Goal: Task Accomplishment & Management: Manage account settings

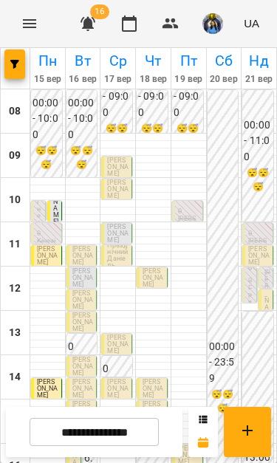
scroll to position [73, 0]
click at [78, 246] on p "[PERSON_NAME]" at bounding box center [82, 256] width 21 height 20
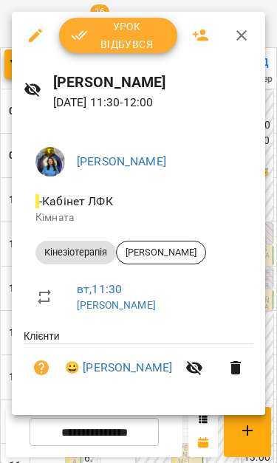
click at [116, 34] on span "Урок відбувся" at bounding box center [118, 35] width 94 height 35
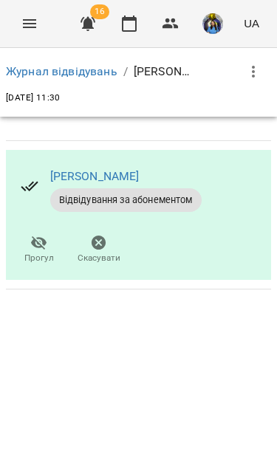
click at [26, 30] on icon "Menu" at bounding box center [30, 24] width 18 height 18
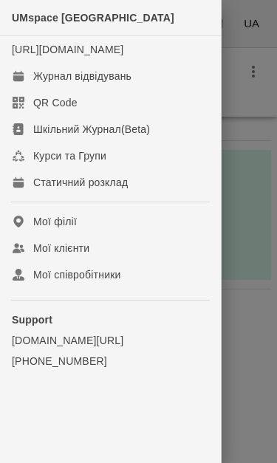
click at [44, 83] on div "Журнал відвідувань" at bounding box center [82, 76] width 98 height 15
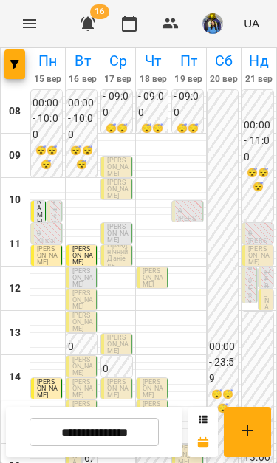
click at [72, 288] on span "[PERSON_NAME]" at bounding box center [82, 277] width 21 height 21
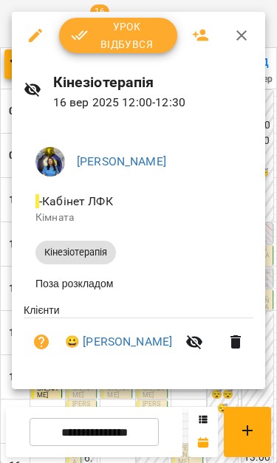
click at [99, 44] on span "Урок відбувся" at bounding box center [118, 35] width 94 height 35
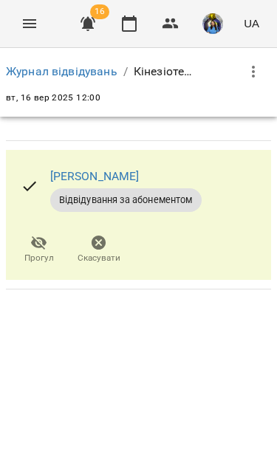
click at [24, 25] on icon "Menu" at bounding box center [30, 24] width 18 height 18
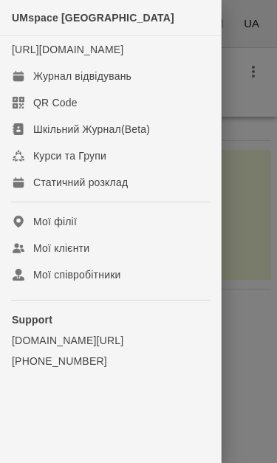
click at [38, 89] on link "Журнал відвідувань" at bounding box center [110, 76] width 221 height 27
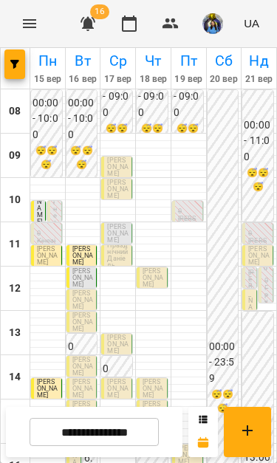
scroll to position [87, 0]
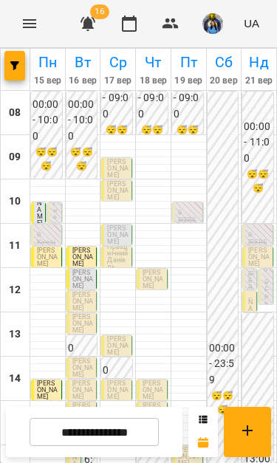
scroll to position [27, 0]
